Goal: Obtain resource: Download file/media

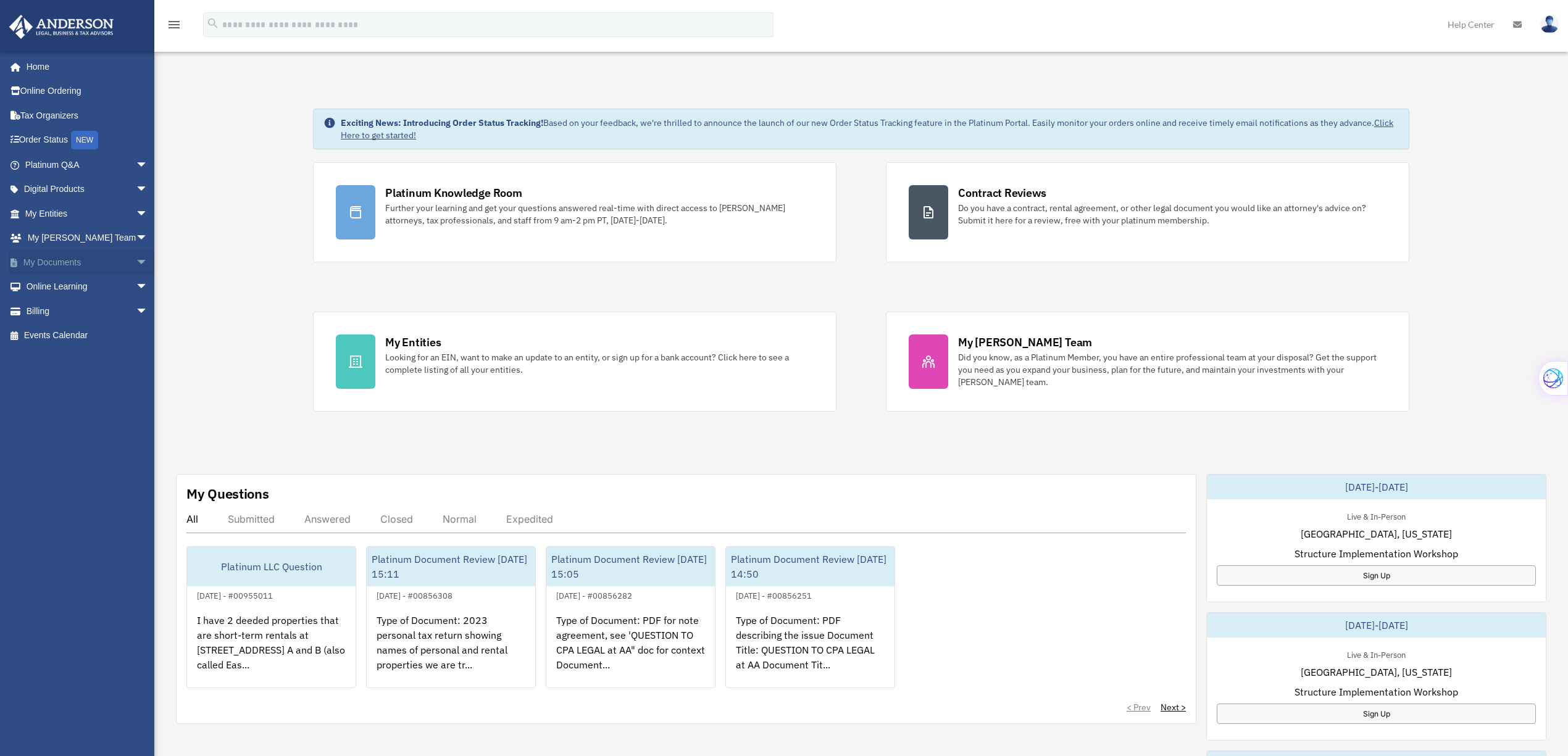
click at [58, 255] on link "My Documents arrow_drop_down" at bounding box center [87, 262] width 158 height 25
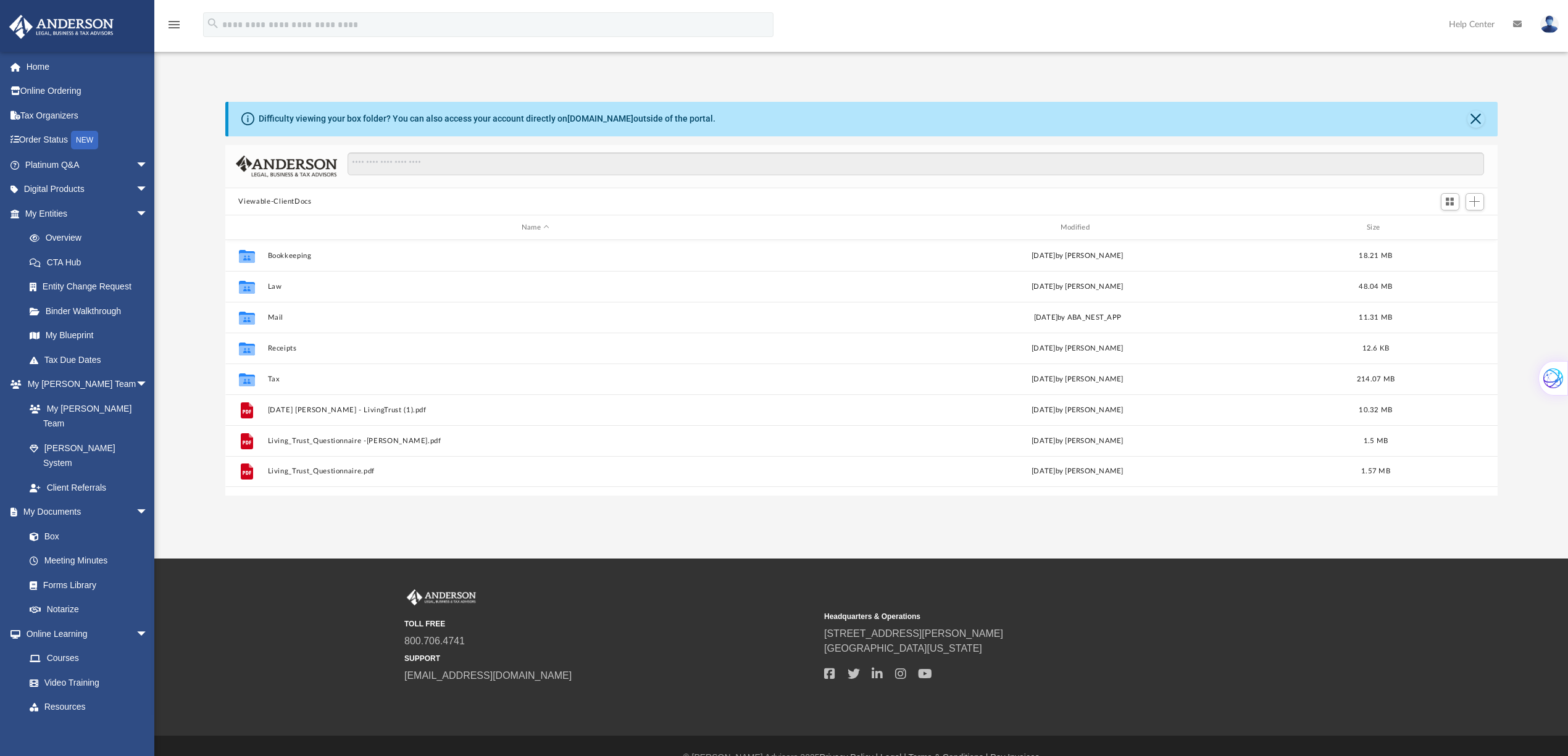
scroll to position [268, 1260]
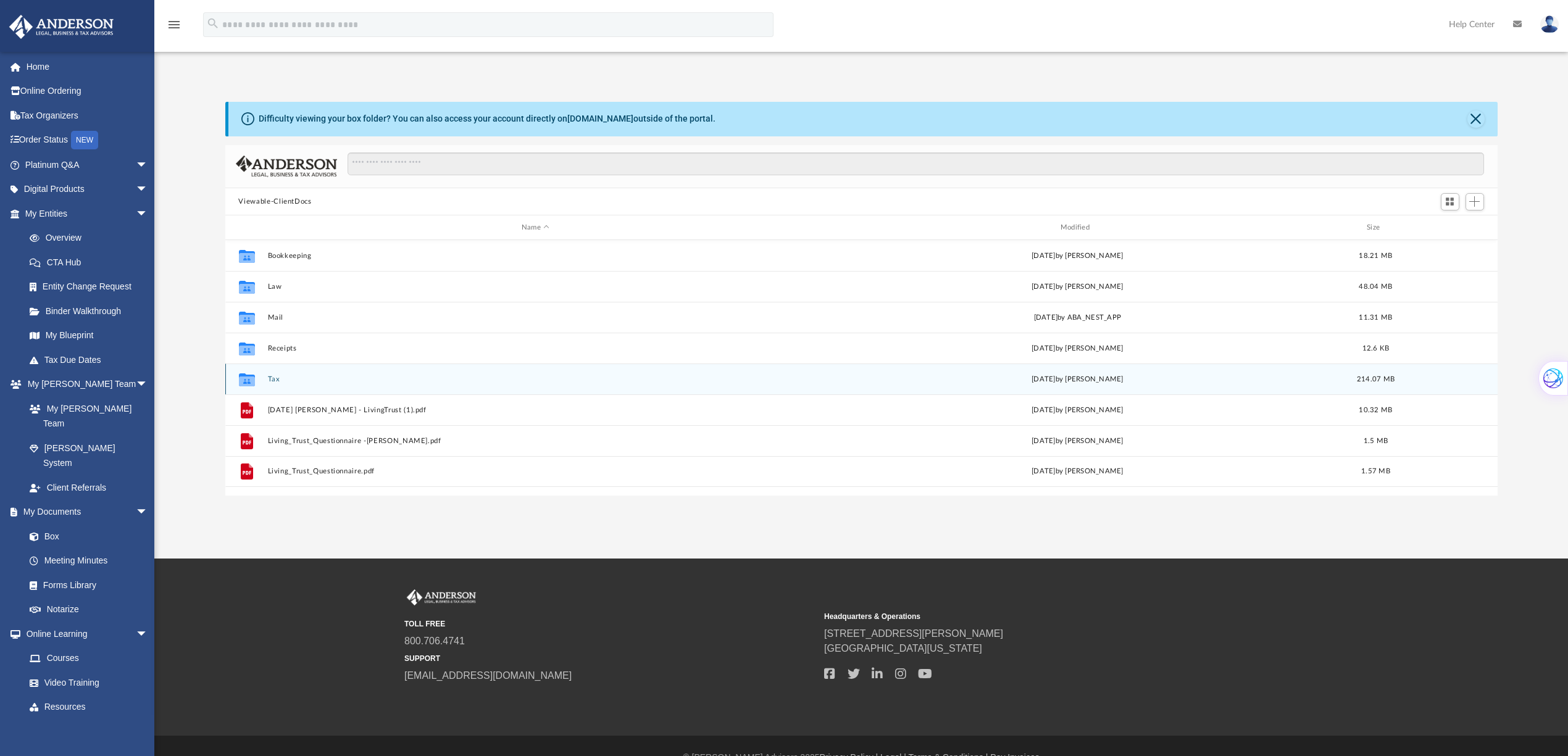
click at [247, 381] on icon "grid" at bounding box center [246, 381] width 16 height 10
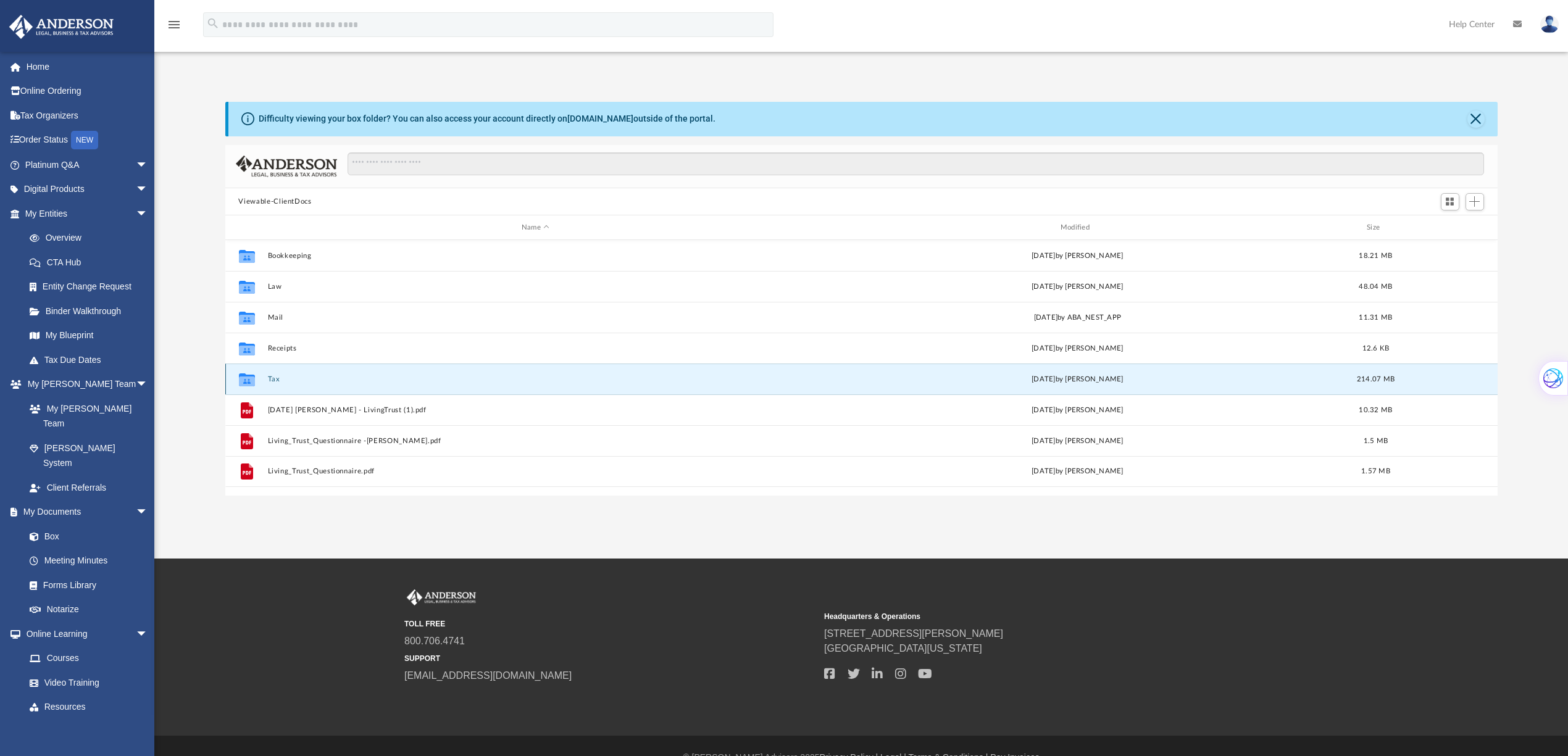
click at [247, 381] on icon "grid" at bounding box center [246, 381] width 16 height 10
click at [275, 381] on button "Tax" at bounding box center [535, 380] width 537 height 8
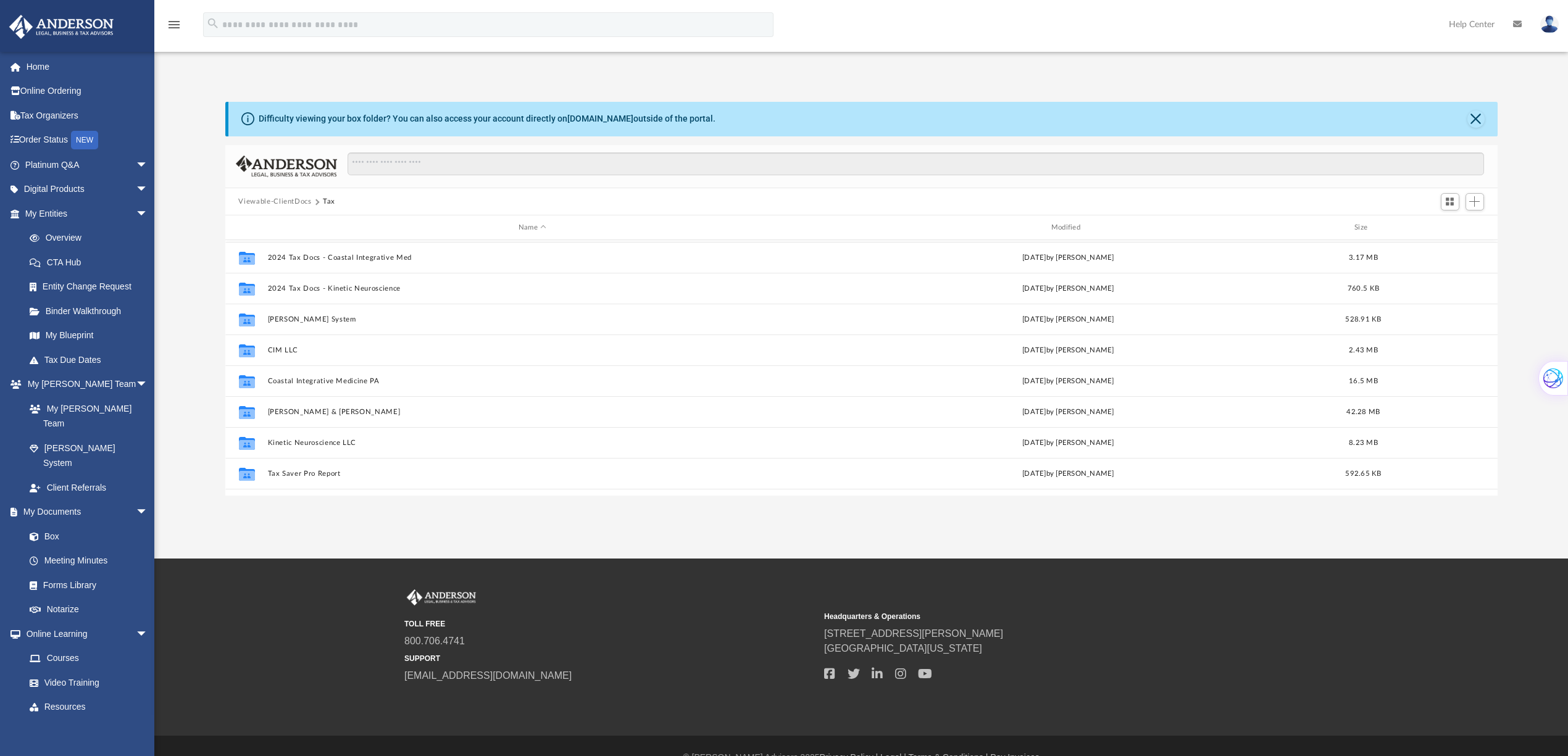
scroll to position [186, 0]
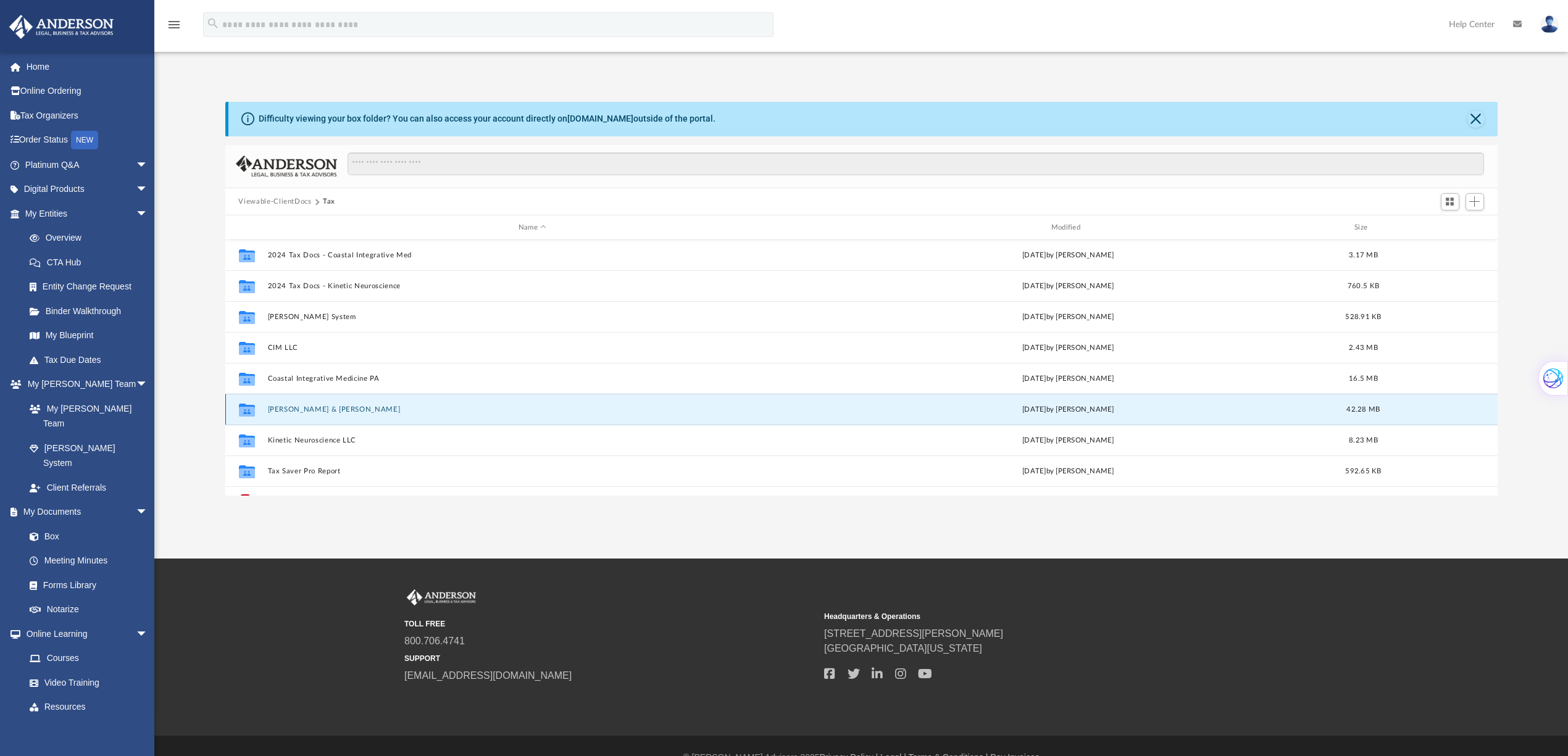
click at [324, 410] on button "Hagedorn, David & Nicole" at bounding box center [532, 409] width 530 height 8
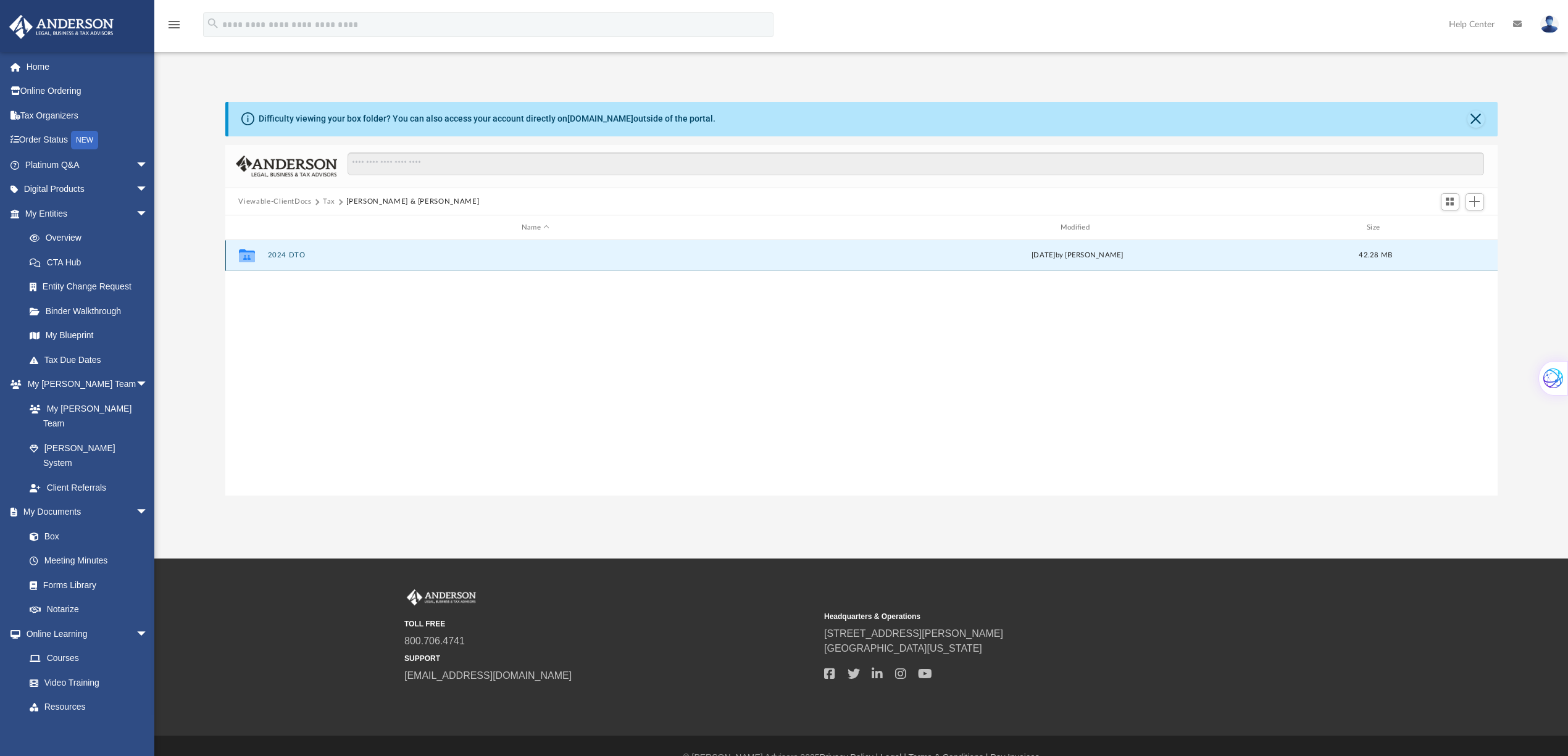
click at [278, 257] on button "2024 DTO" at bounding box center [535, 256] width 537 height 8
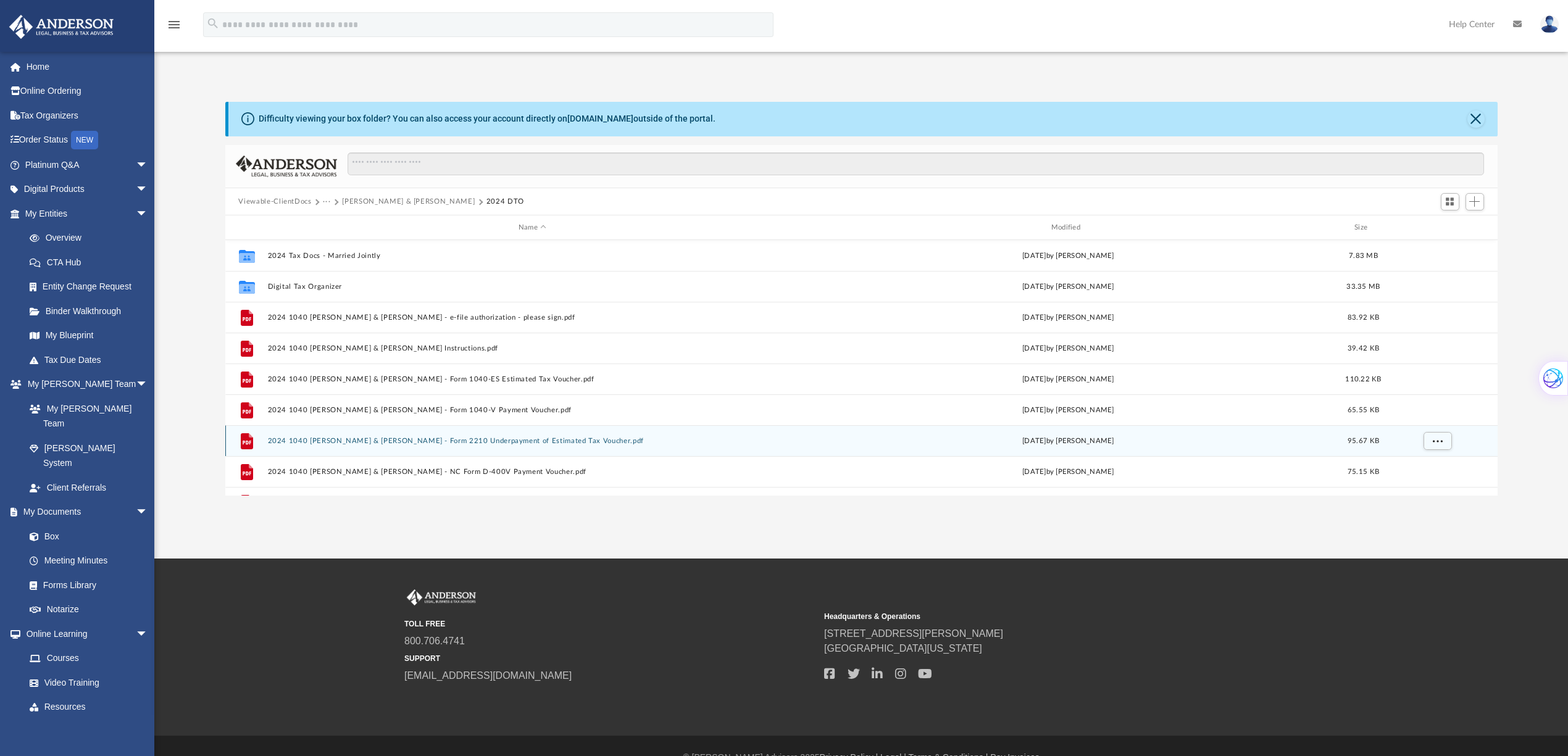
click at [335, 442] on button "2024 1040 Hagedorn, David & Nicole - Form 2210 Underpayment of Estimated Tax Vo…" at bounding box center [532, 442] width 530 height 8
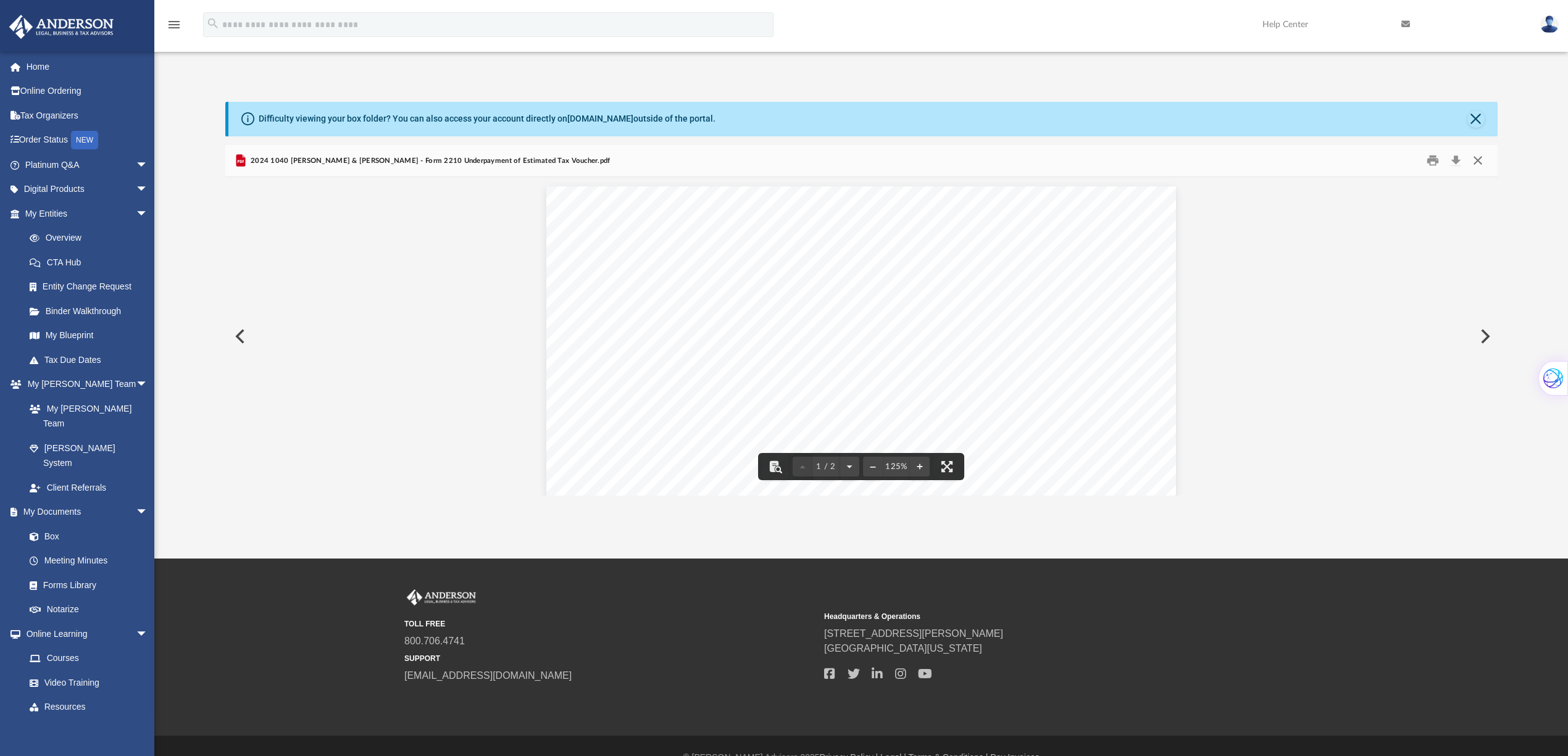
click at [1478, 158] on button "Close" at bounding box center [1478, 160] width 22 height 19
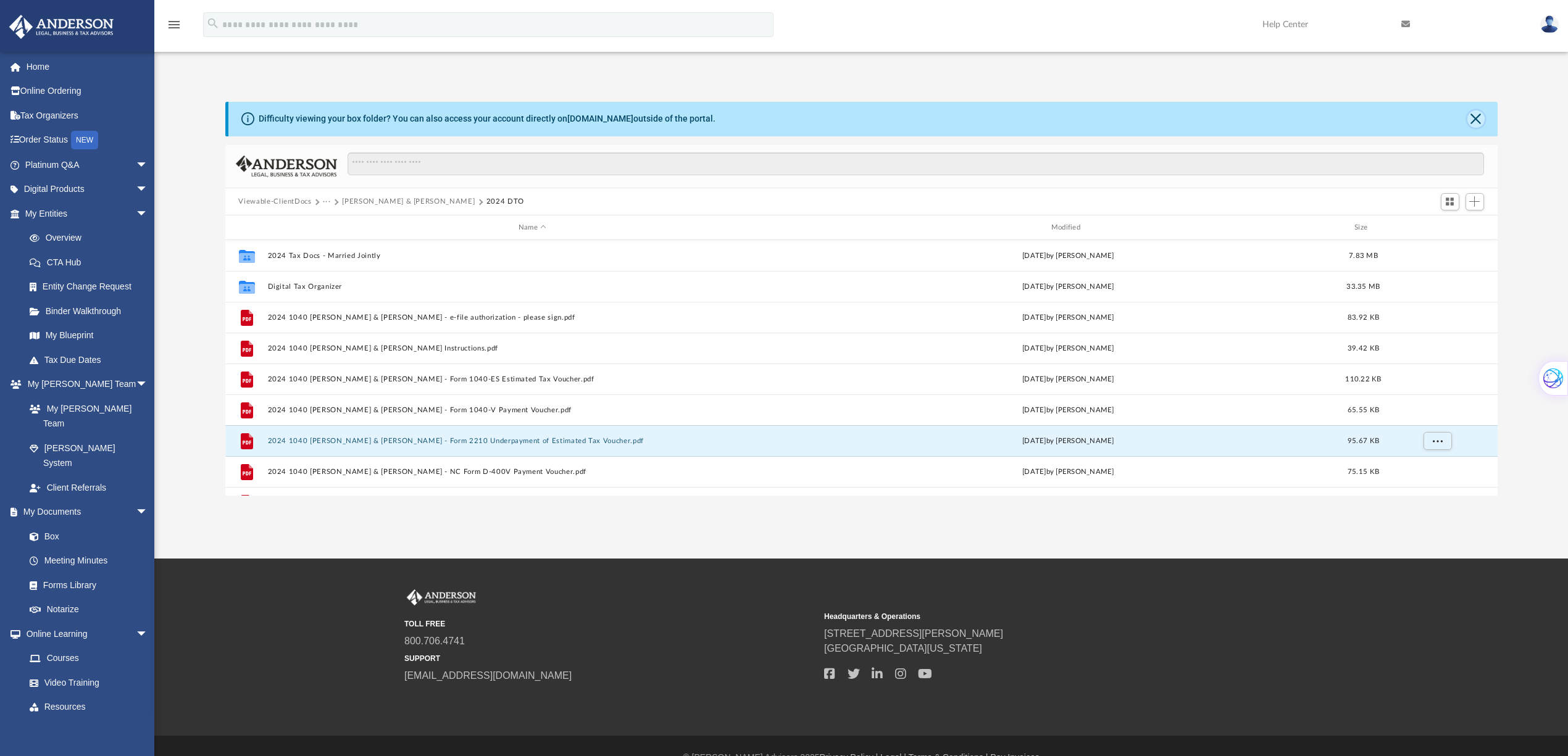
click at [1475, 120] on button "Close" at bounding box center [1475, 119] width 17 height 17
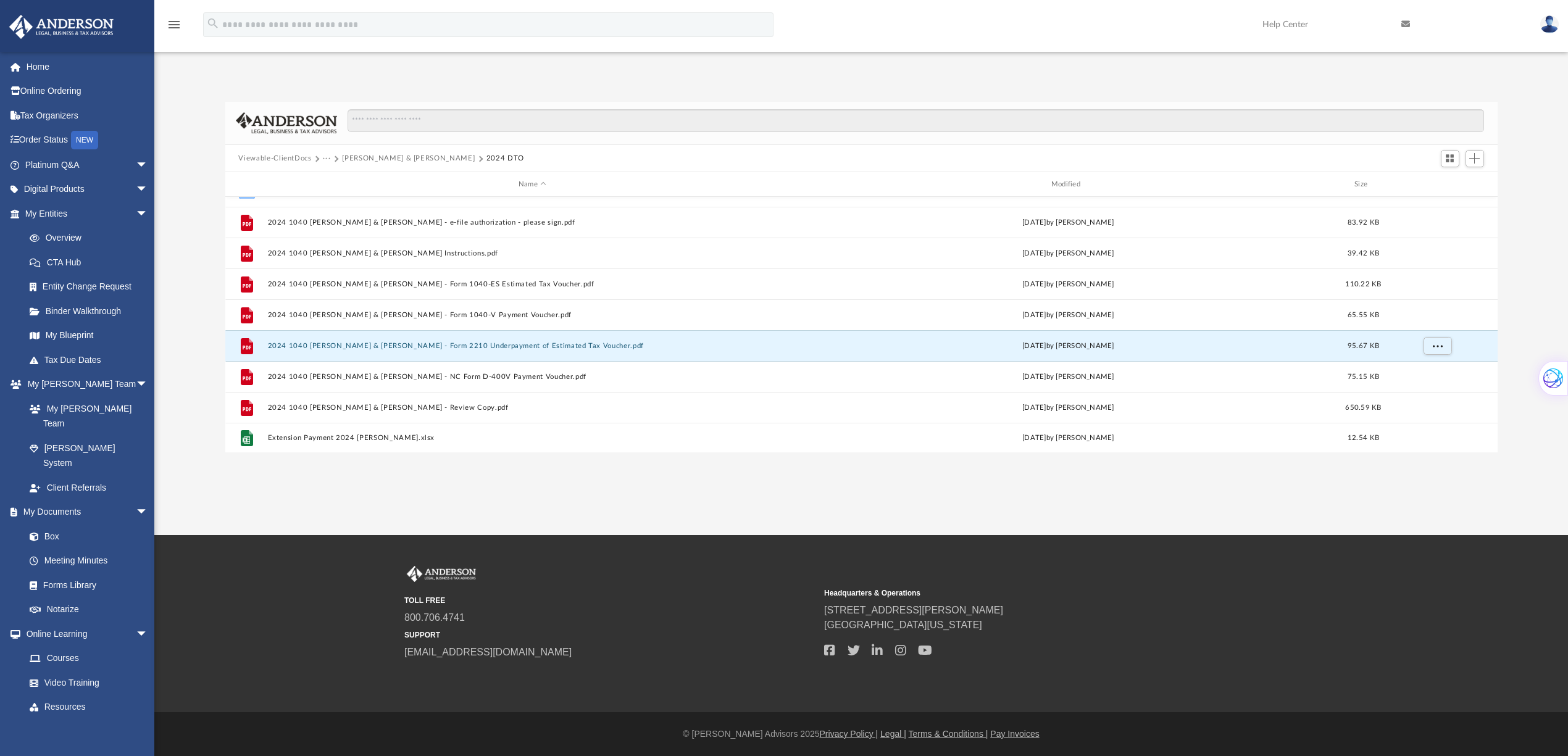
scroll to position [52, 0]
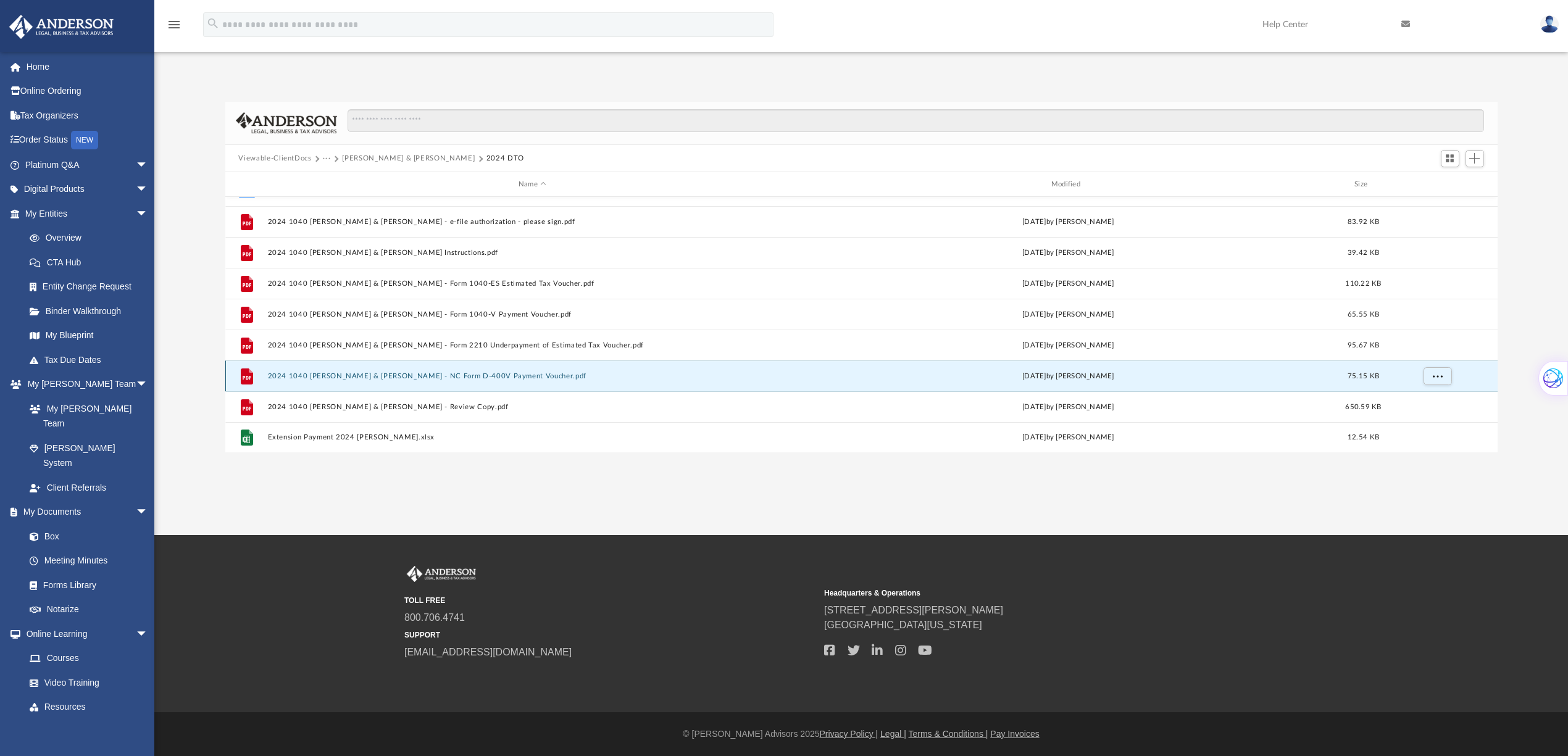
click at [321, 376] on button "2024 1040 Hagedorn, David & Nicole - NC Form D-400V Payment Voucher.pdf" at bounding box center [532, 376] width 530 height 8
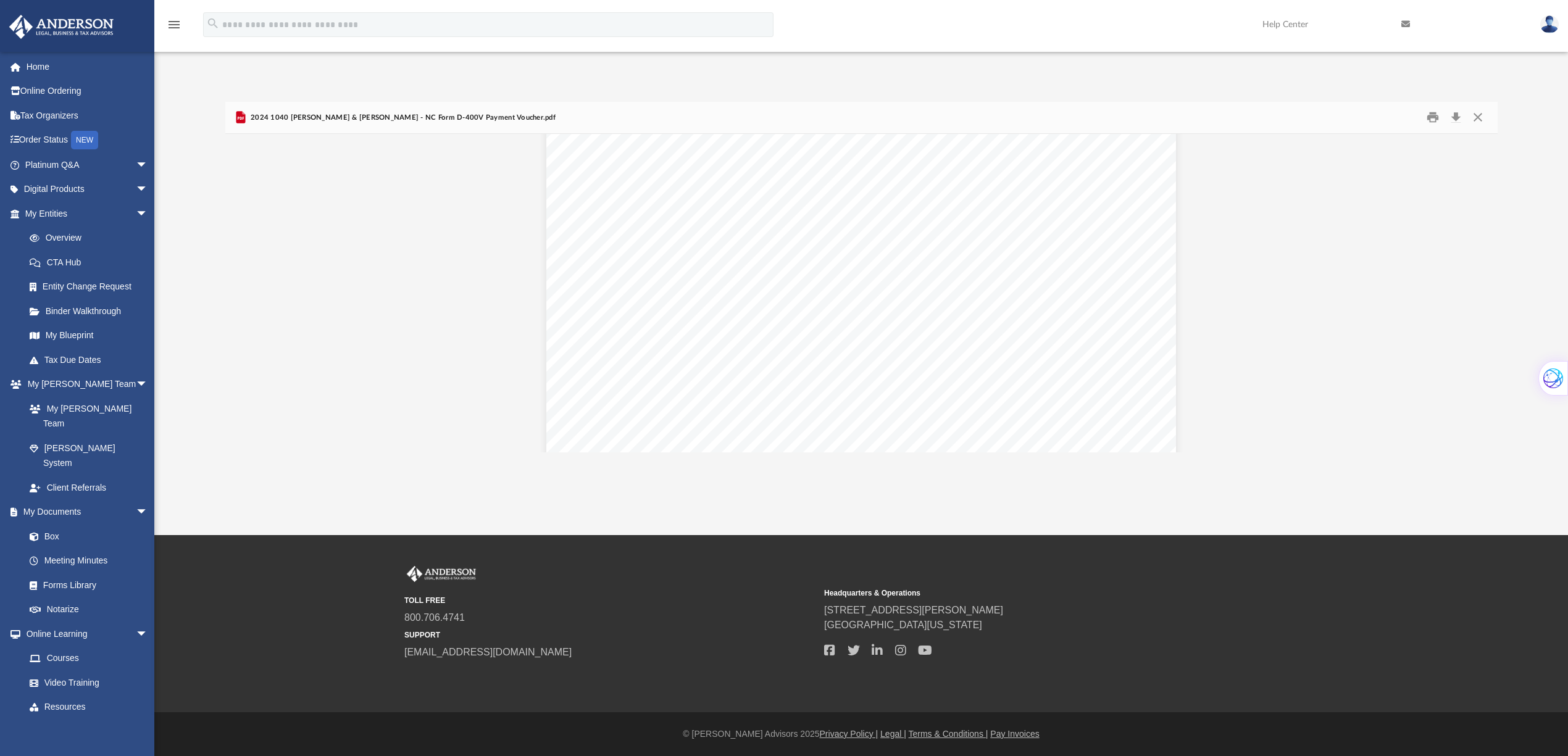
scroll to position [514, 0]
click at [1478, 115] on button "Close" at bounding box center [1478, 117] width 22 height 19
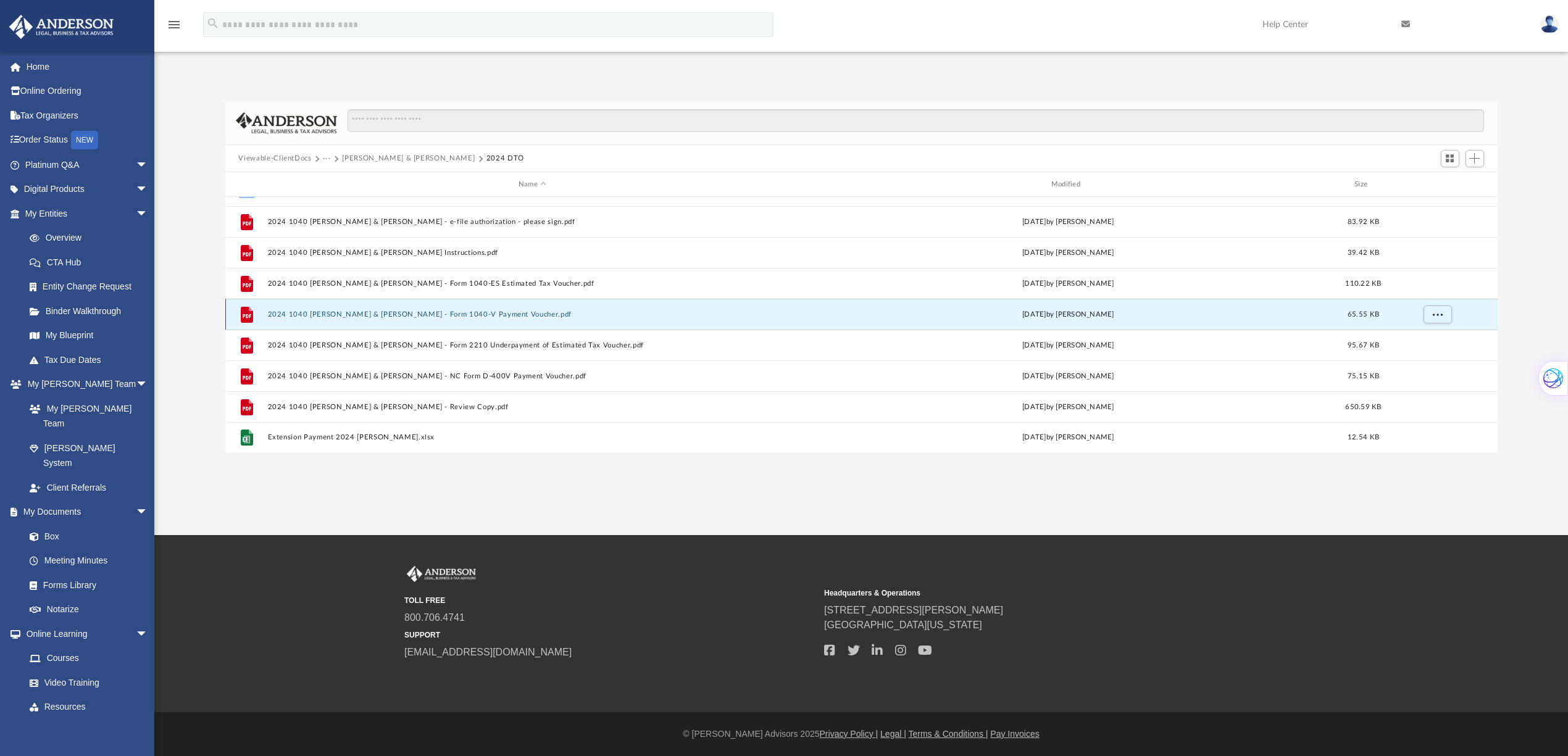
click at [342, 314] on button "2024 1040 Hagedorn, David & Nicole - Form 1040-V Payment Voucher.pdf" at bounding box center [532, 314] width 530 height 8
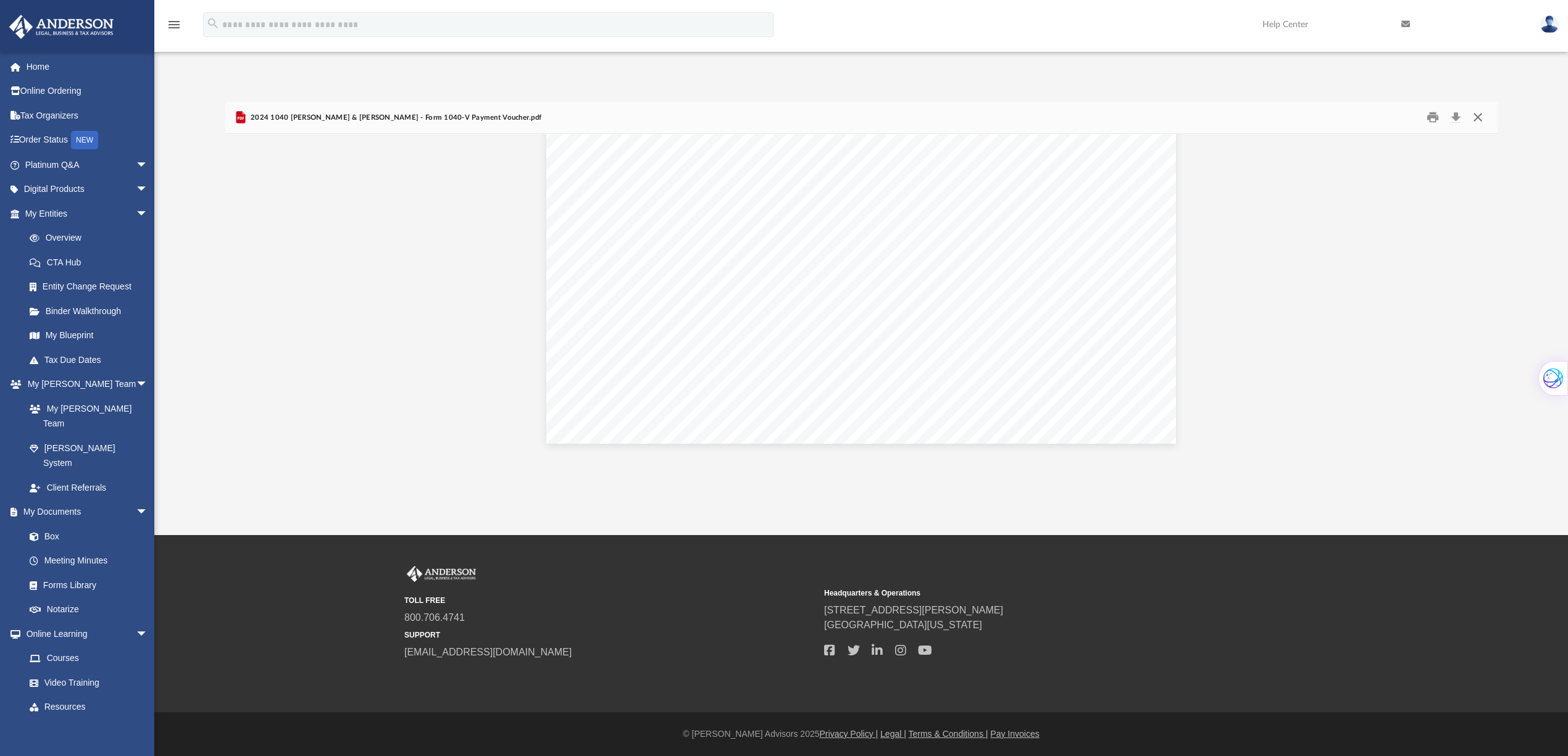
click at [1480, 117] on button "Close" at bounding box center [1478, 117] width 22 height 19
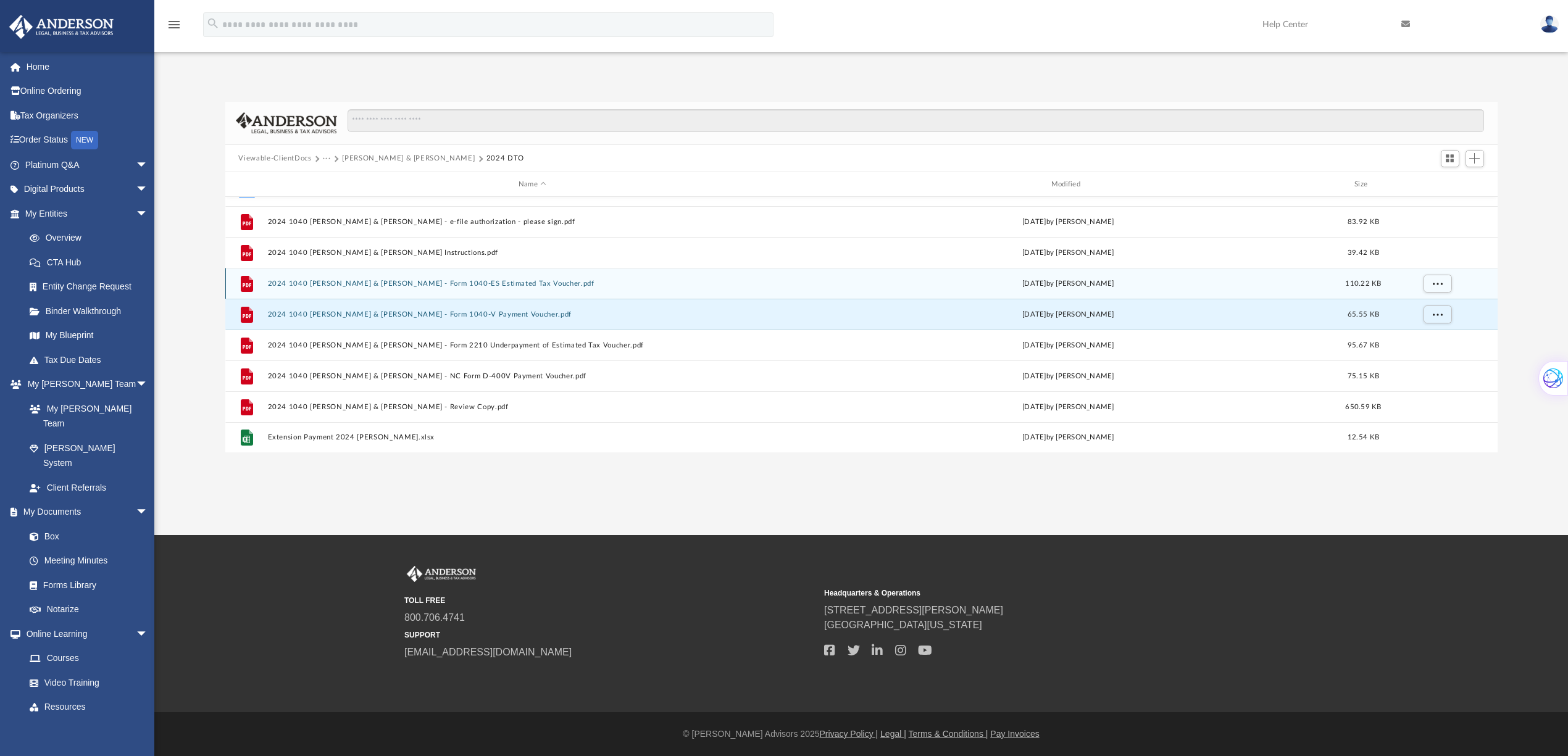
click at [421, 281] on button "2024 1040 Hagedorn, David & Nicole - Form 1040-ES Estimated Tax Voucher.pdf" at bounding box center [532, 284] width 530 height 8
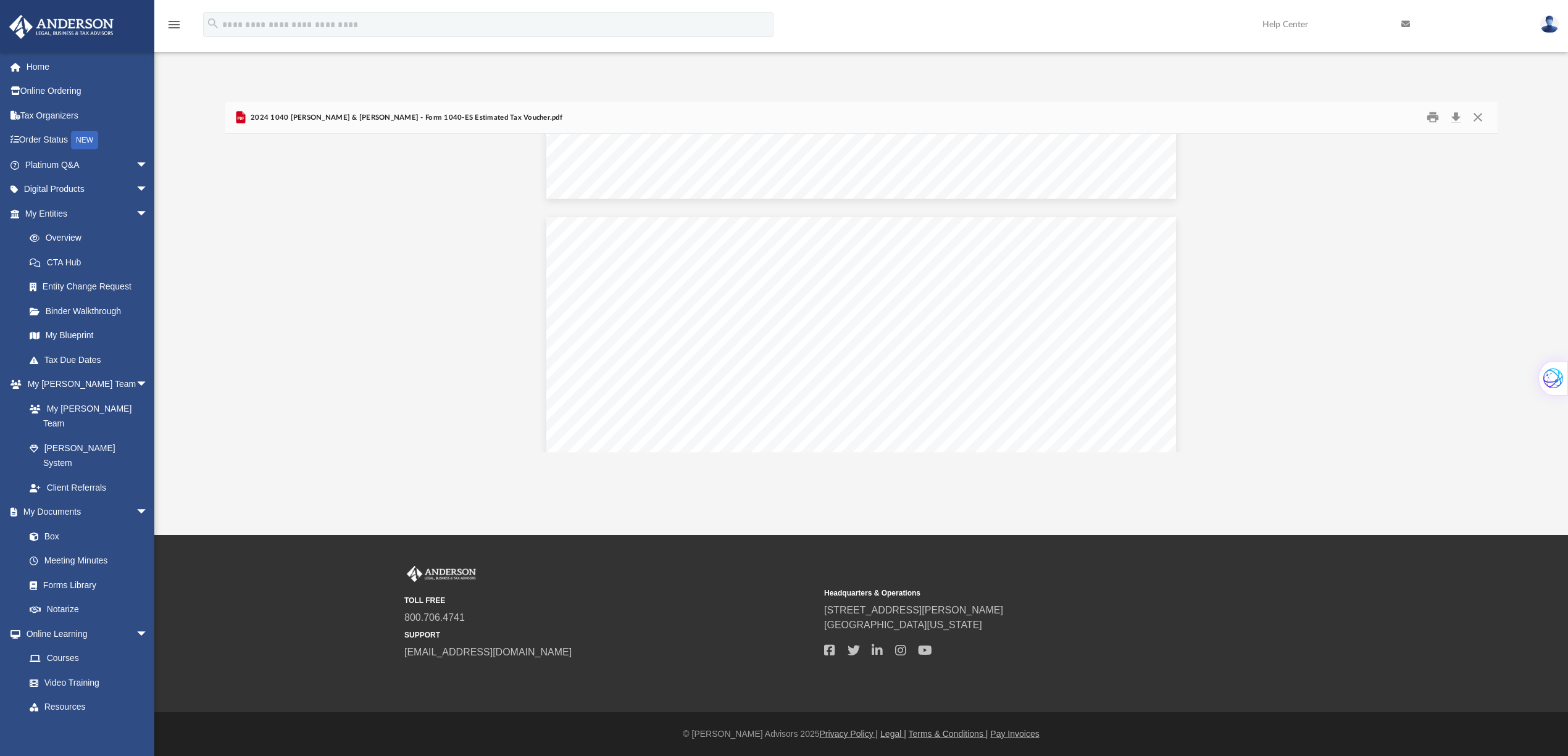
scroll to position [820, 0]
click at [1477, 114] on button "Close" at bounding box center [1478, 117] width 22 height 19
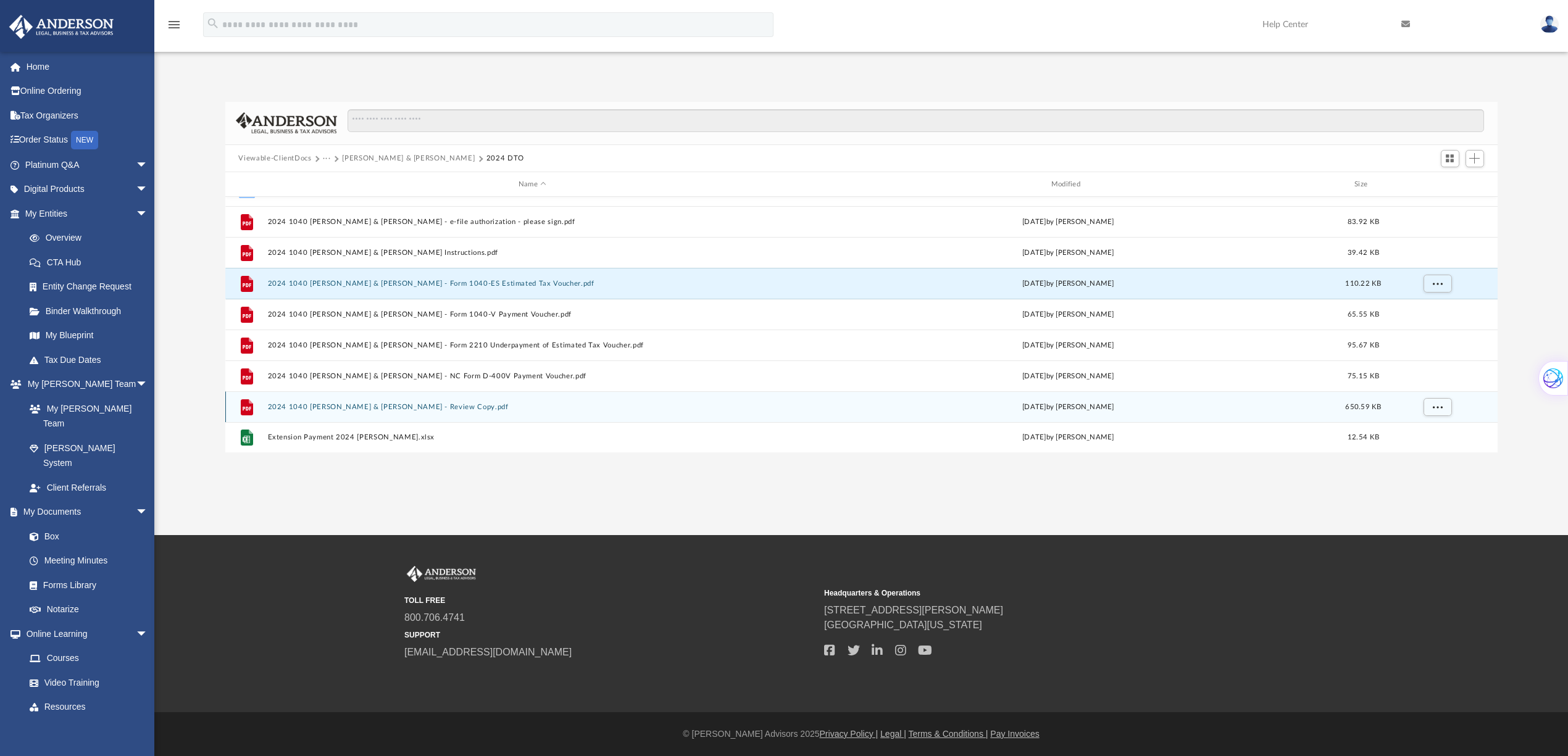
click at [374, 406] on button "2024 1040 Hagedorn, David & Nicole - Review Copy.pdf" at bounding box center [532, 407] width 530 height 8
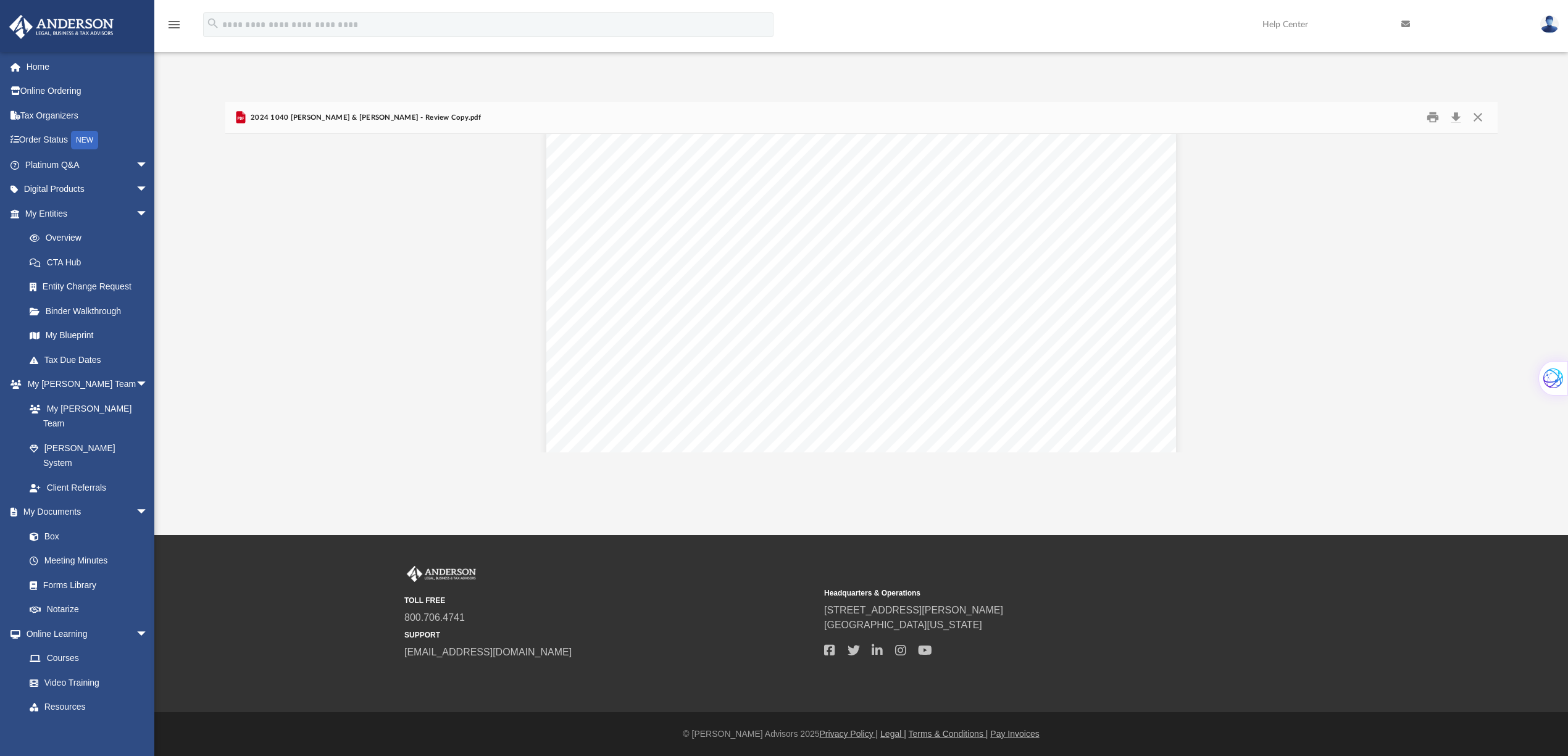
scroll to position [5941, 0]
click at [1487, 295] on button "Preview" at bounding box center [1484, 294] width 27 height 35
click at [1475, 115] on button "Close" at bounding box center [1478, 117] width 22 height 19
